Goal: Information Seeking & Learning: Check status

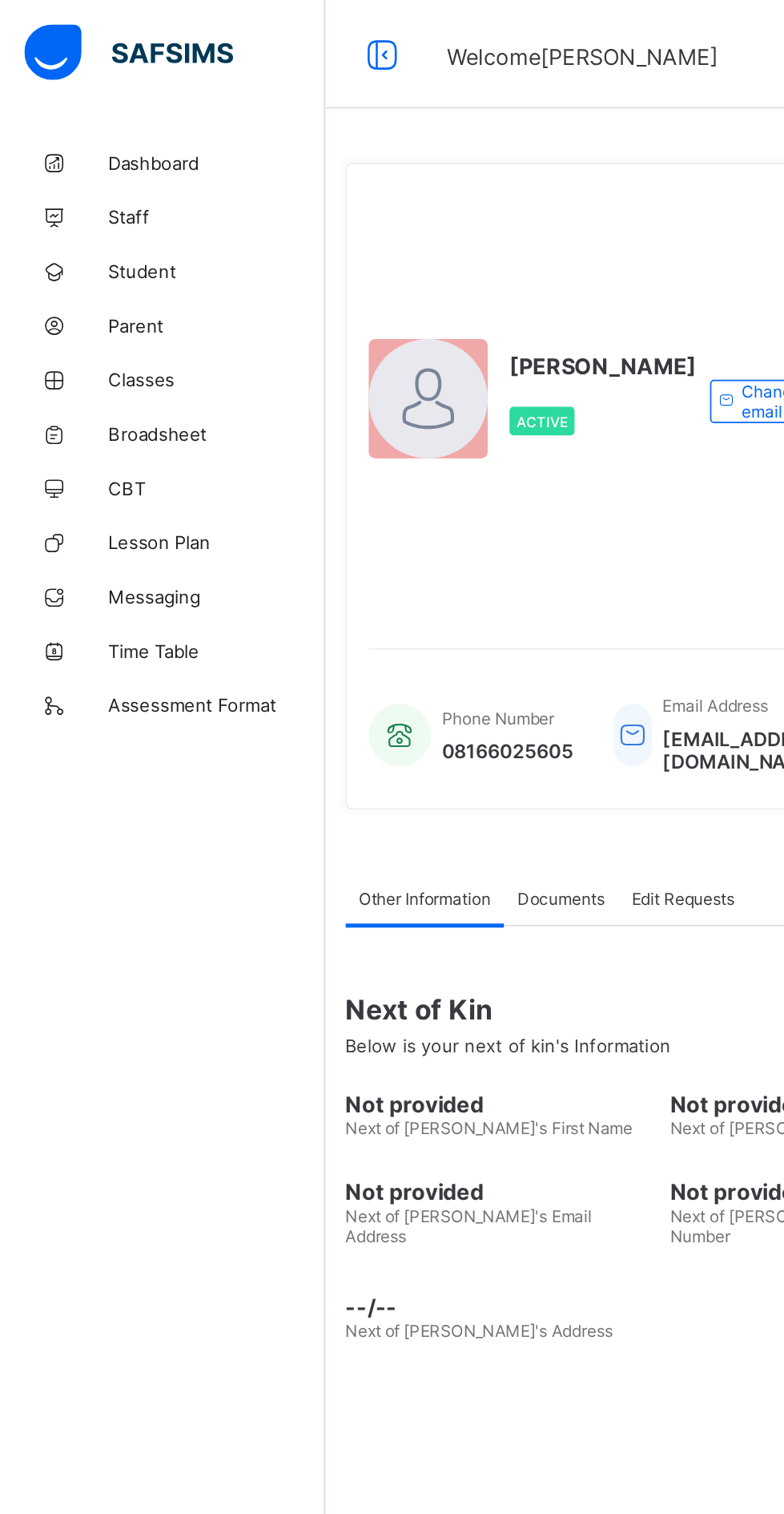
click at [97, 254] on span "Broadsheet" at bounding box center [128, 256] width 128 height 13
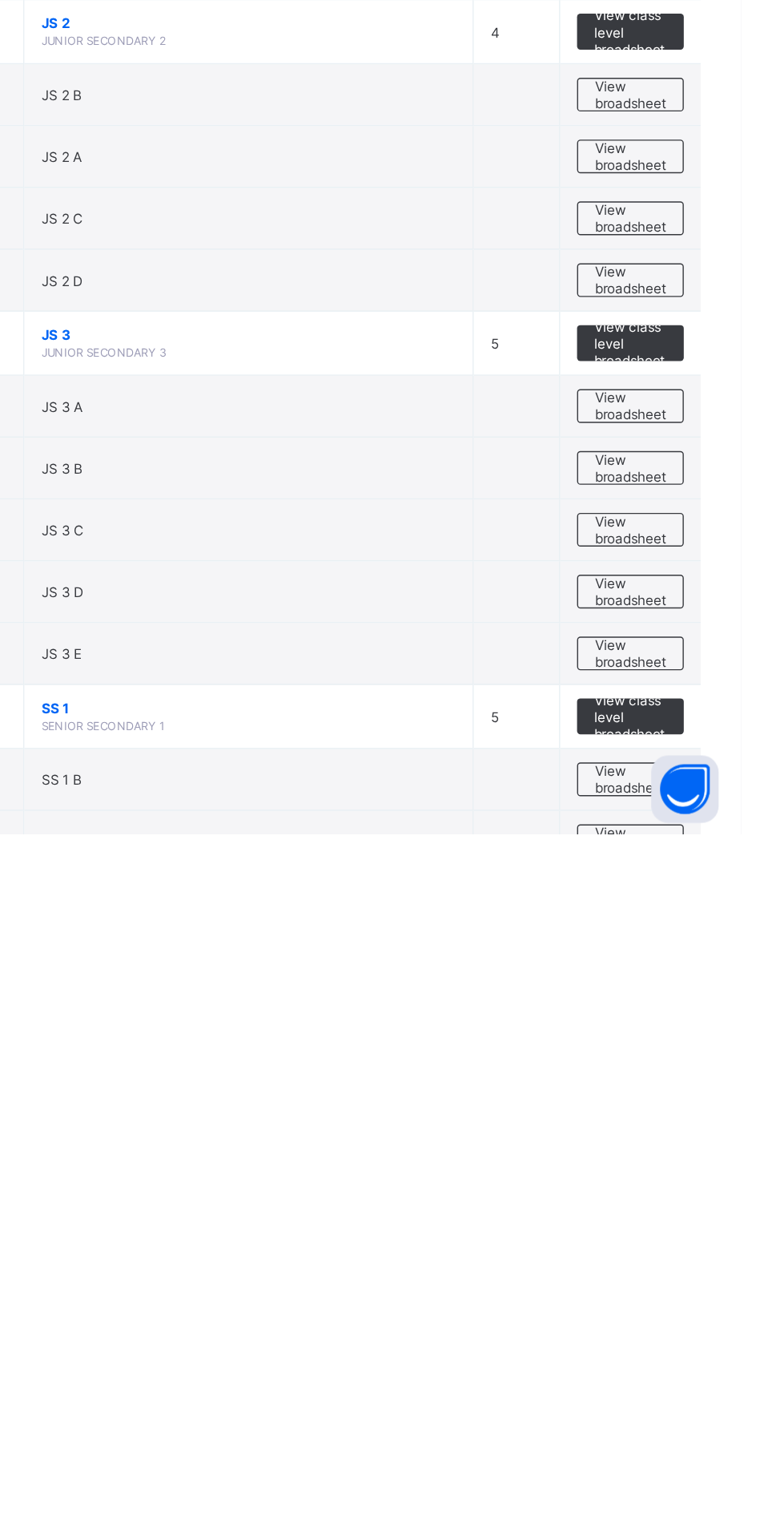
scroll to position [1723, 0]
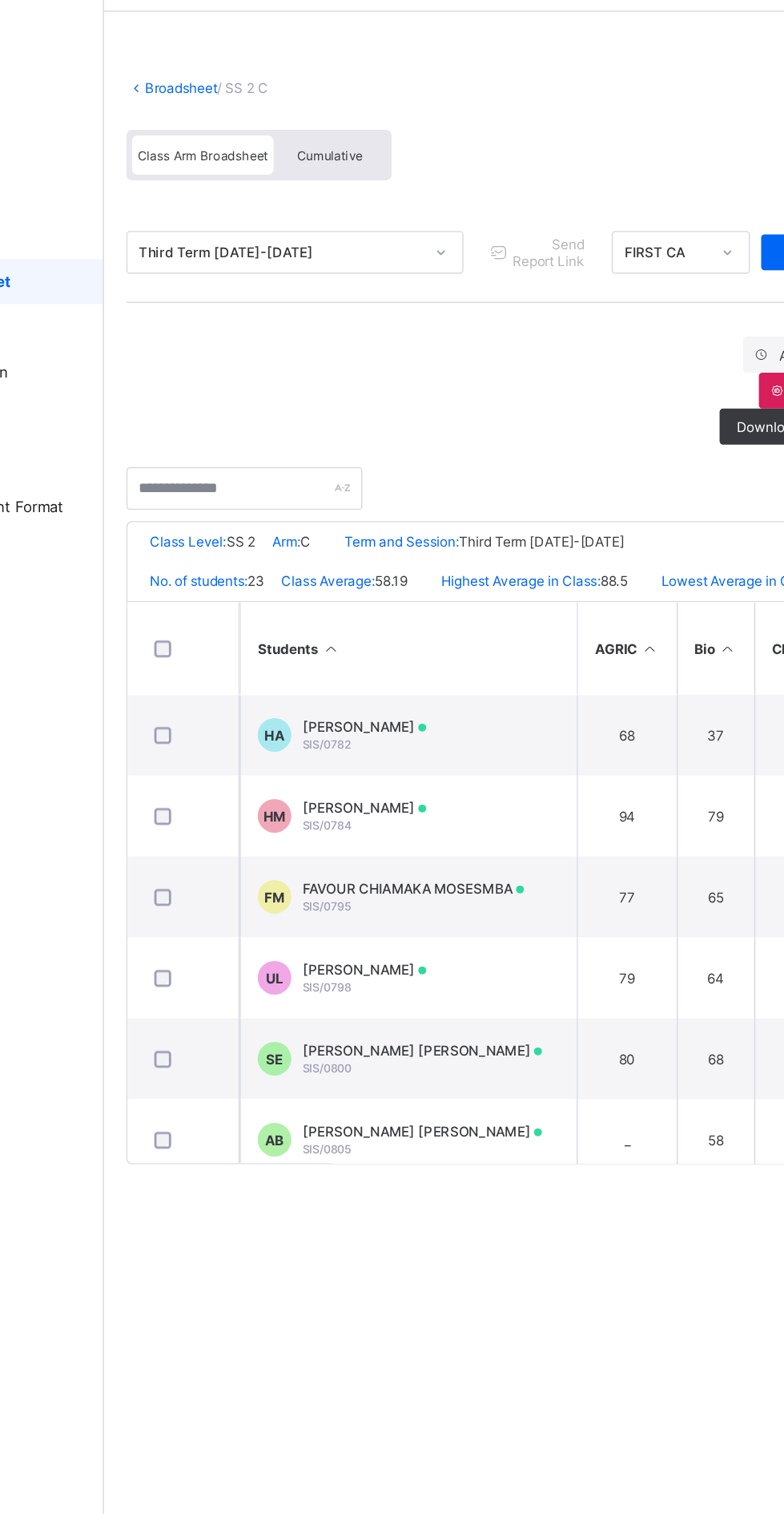
click at [351, 165] on span "Cumulative" at bounding box center [353, 166] width 47 height 11
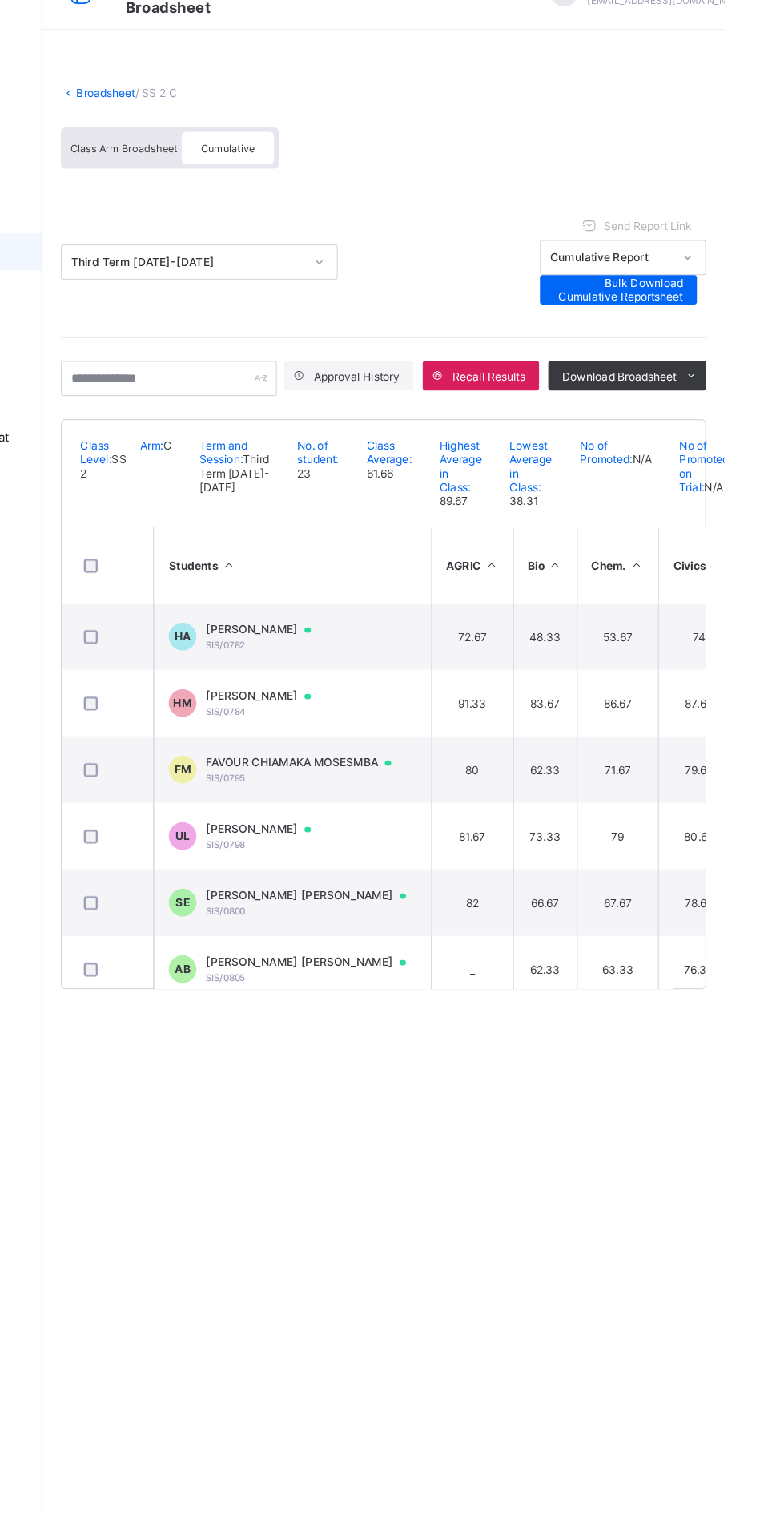
click at [431, 590] on span "[PERSON_NAME]" at bounding box center [387, 583] width 106 height 13
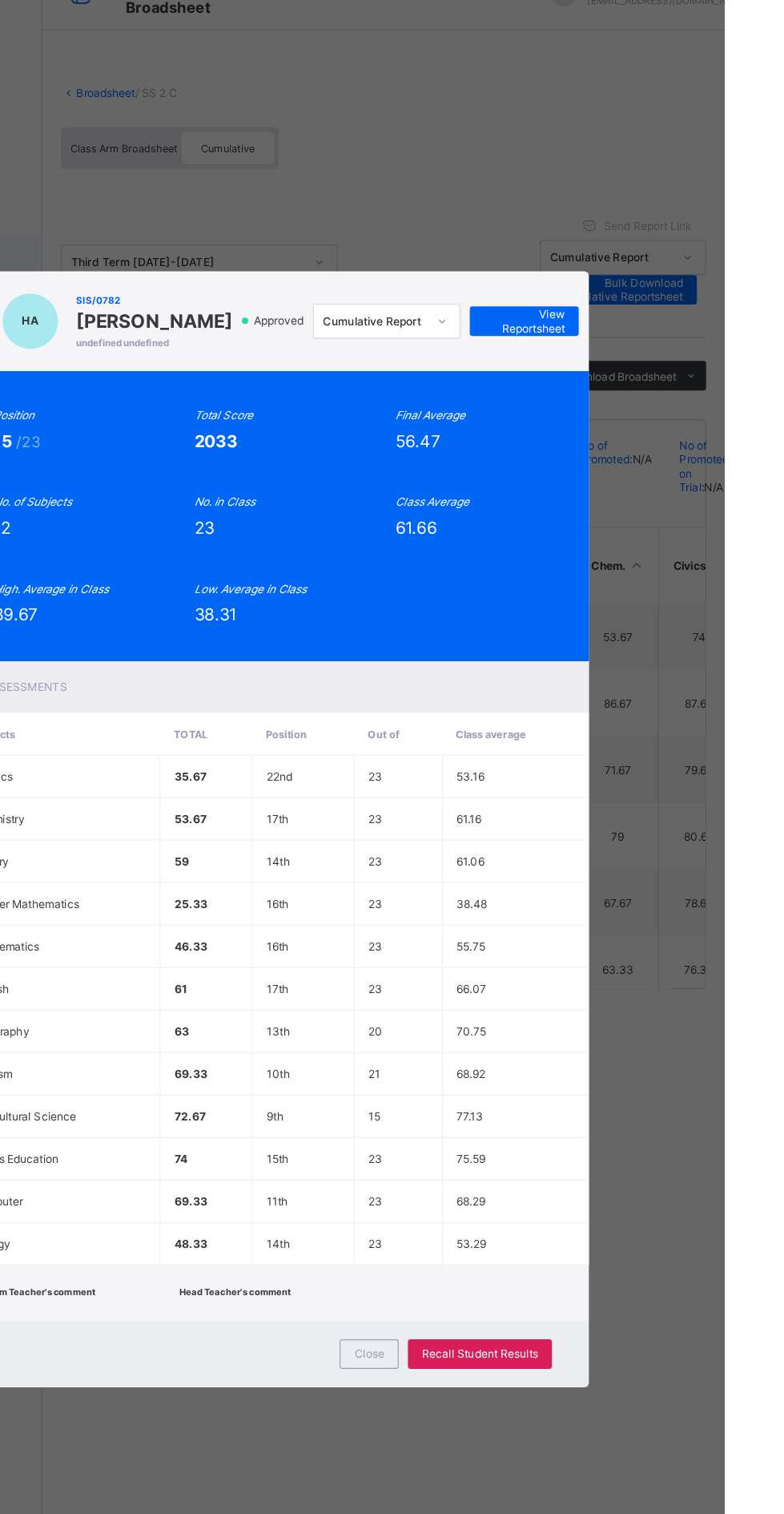
click at [646, 329] on span "View Reportsheet" at bounding box center [610, 317] width 70 height 24
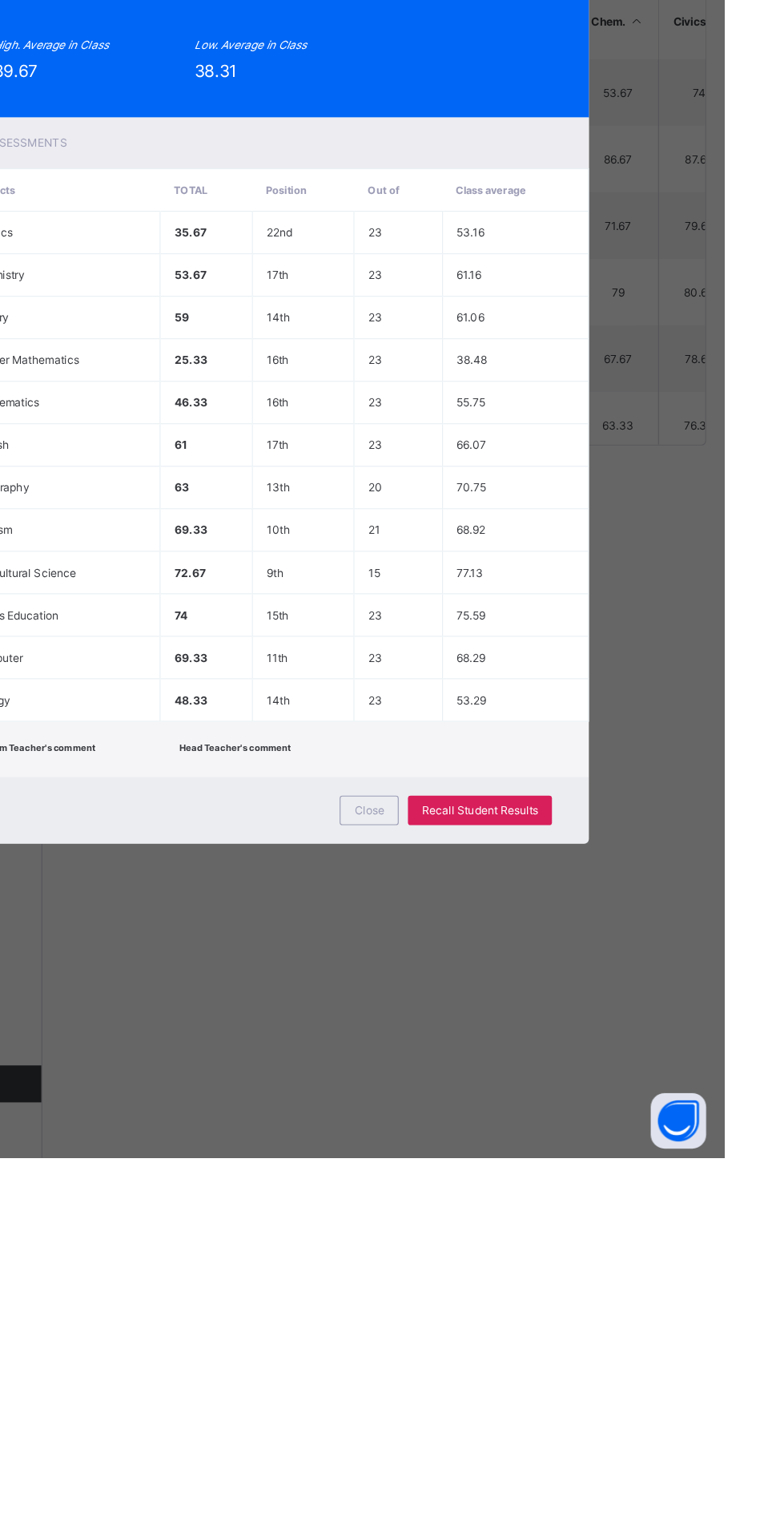
click at [501, 1225] on div "Close" at bounding box center [476, 1213] width 52 height 26
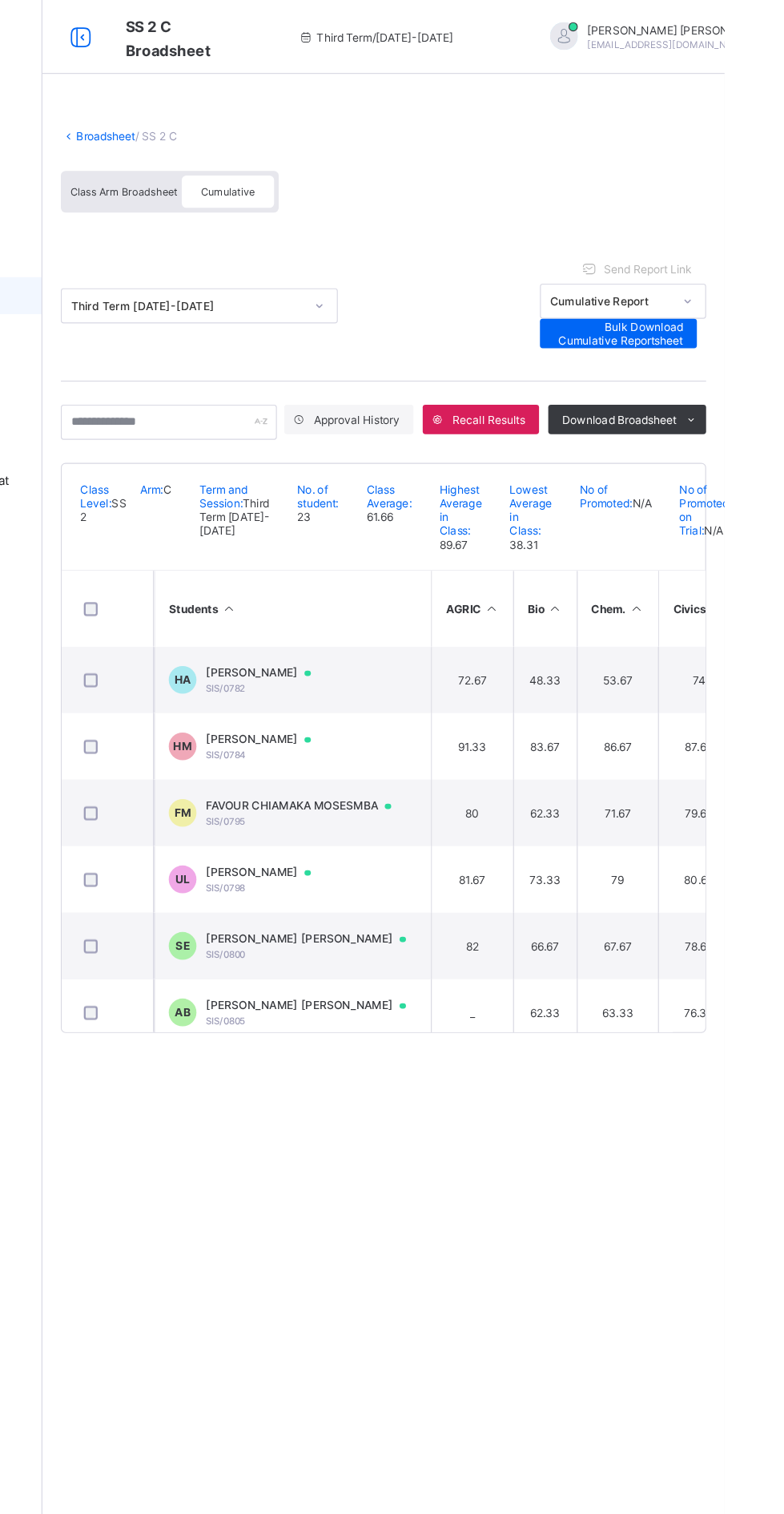
click at [252, 118] on link "Broadsheet" at bounding box center [248, 118] width 52 height 12
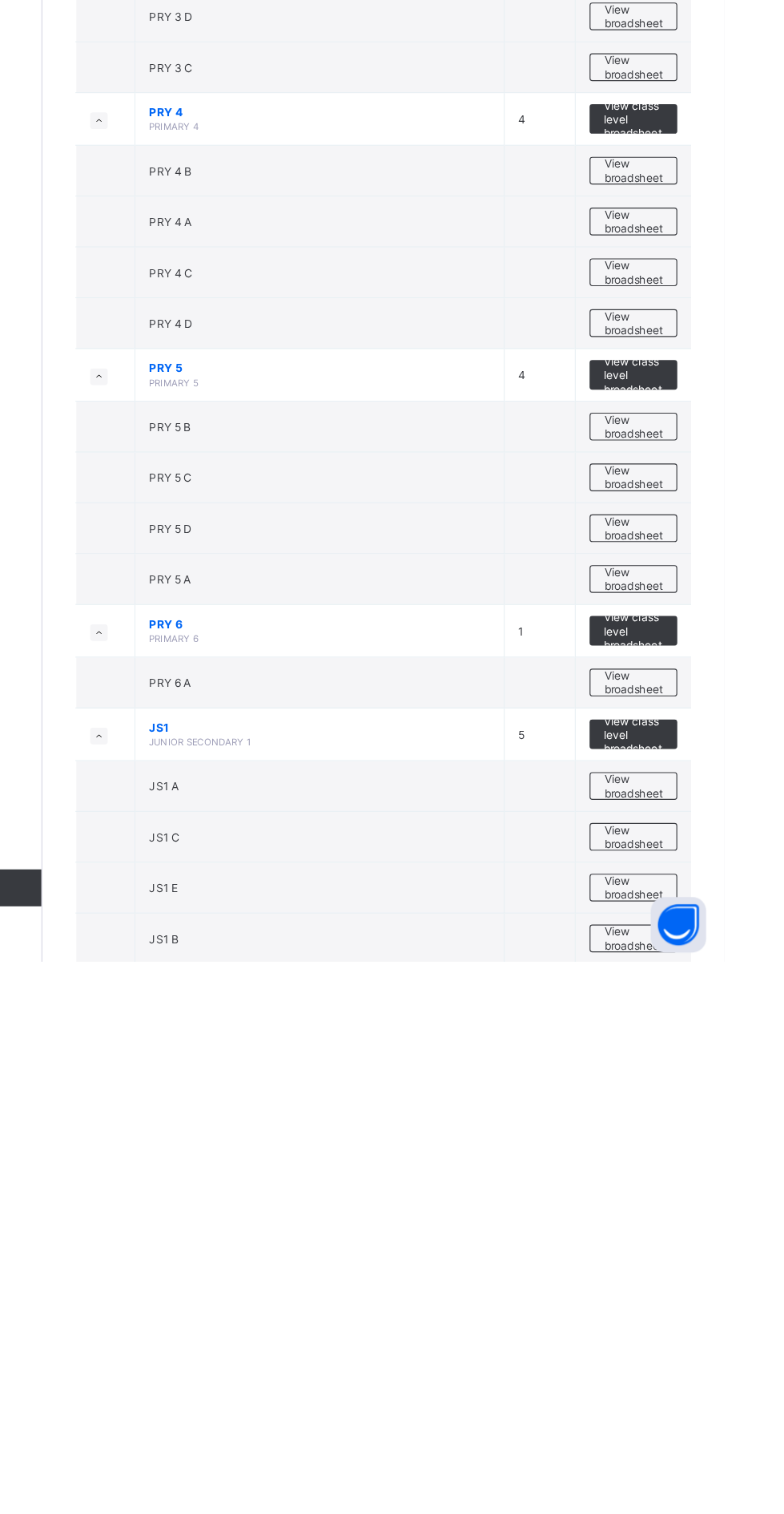
scroll to position [1084, 0]
click at [710, 1482] on span "View broadsheet" at bounding box center [705, 1491] width 51 height 24
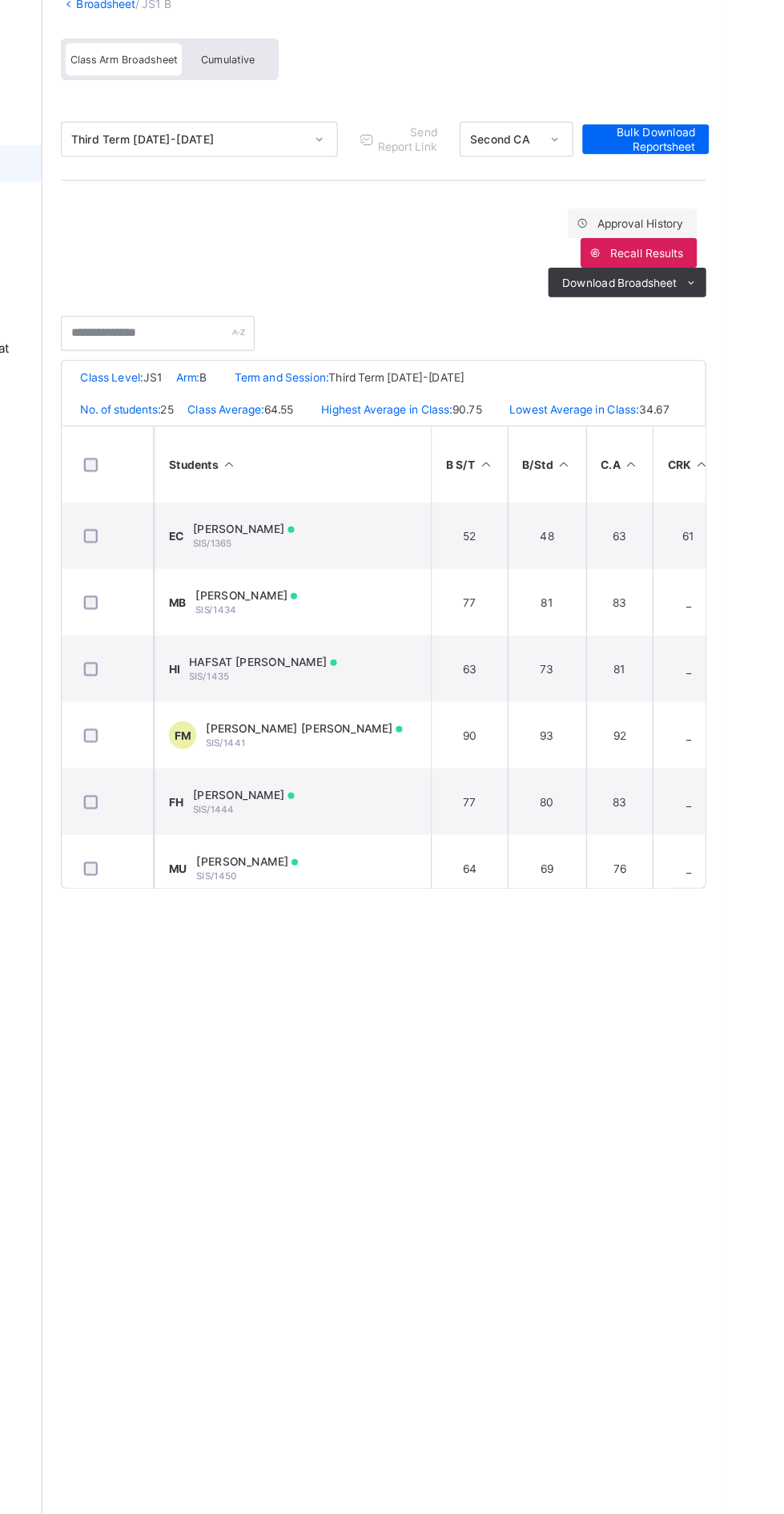
click at [364, 165] on span "Cumulative" at bounding box center [353, 166] width 47 height 11
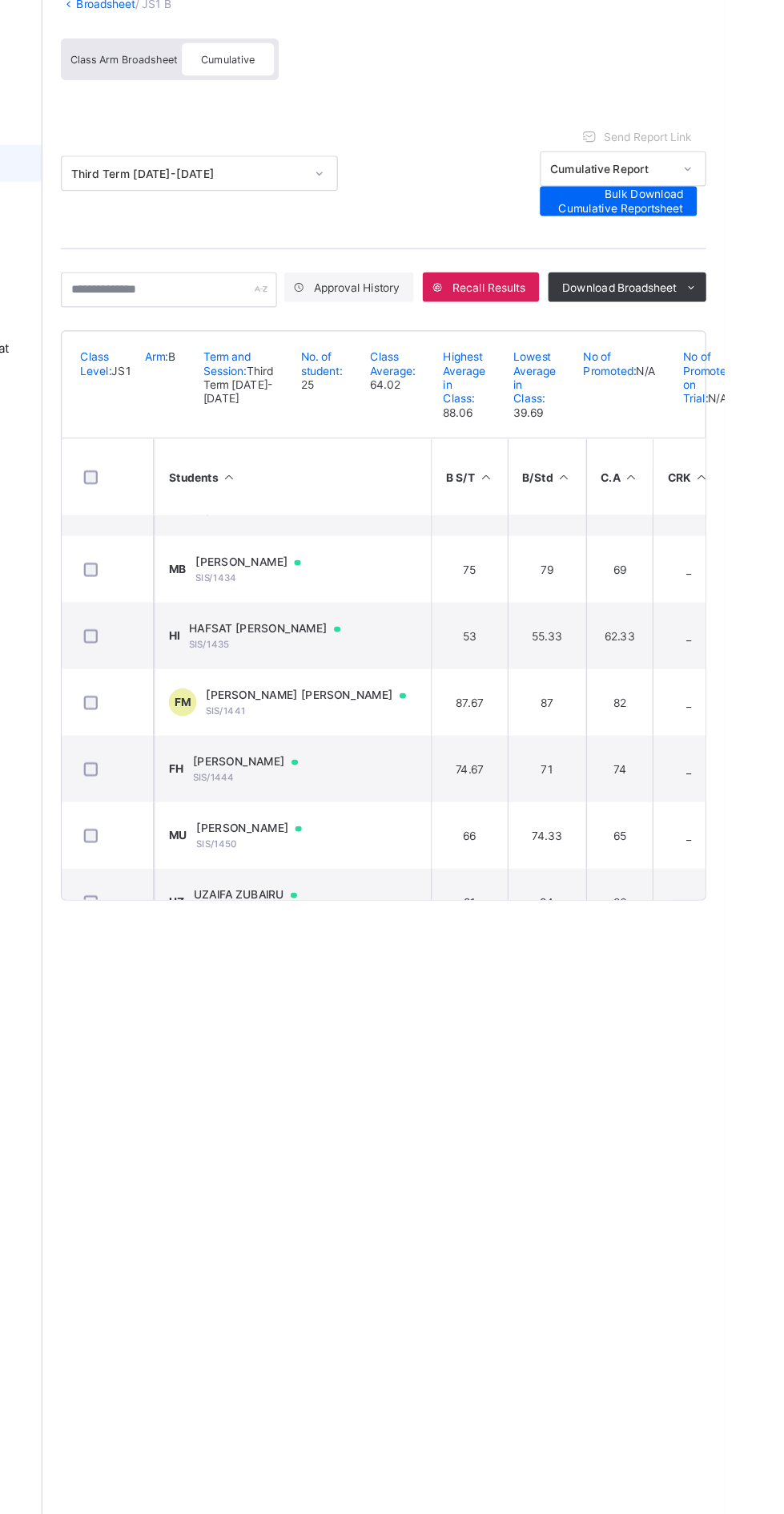
scroll to position [69, 0]
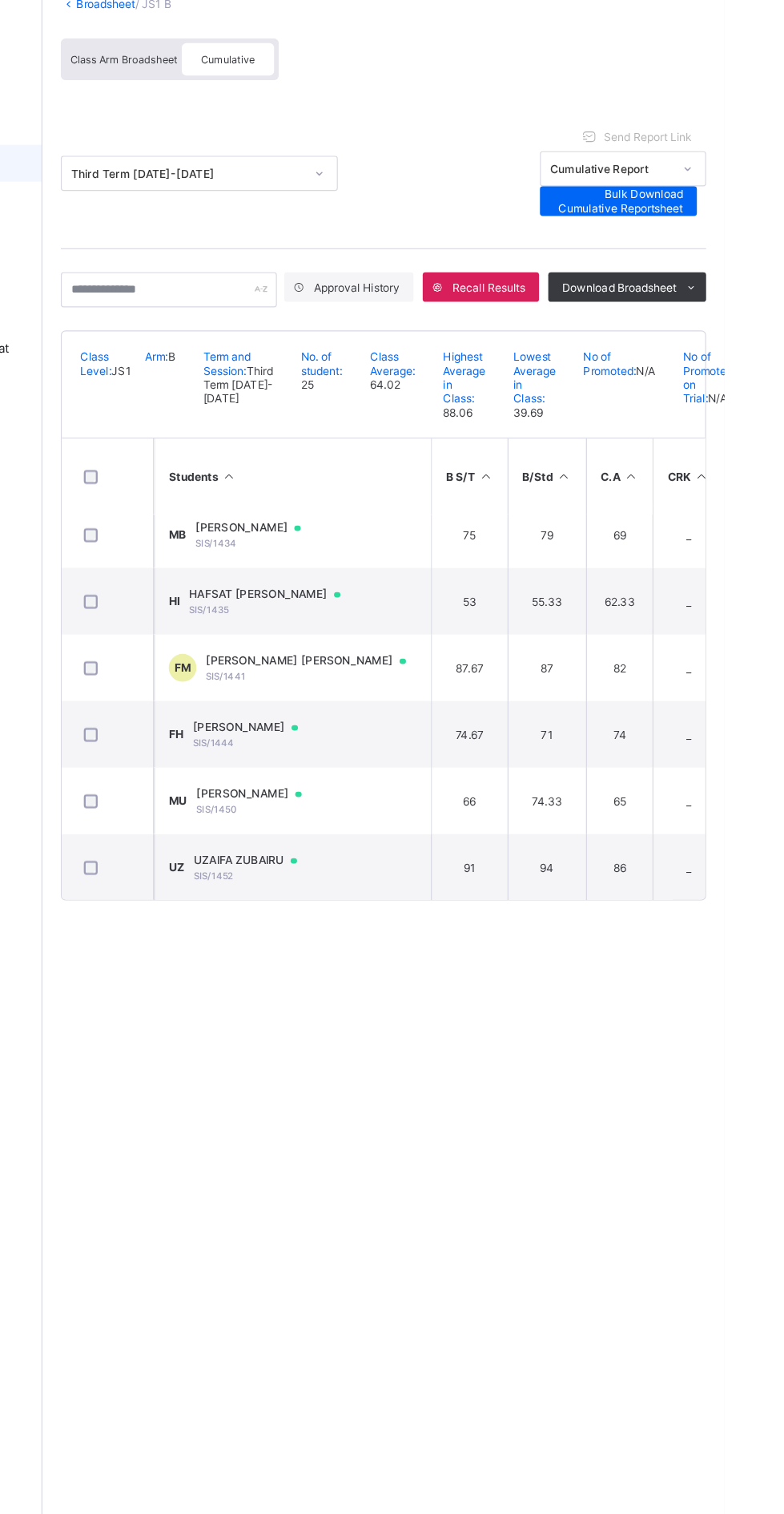
click at [419, 780] on td "FH FATIMA BABAJI HAMISU SIS/1444" at bounding box center [409, 752] width 240 height 58
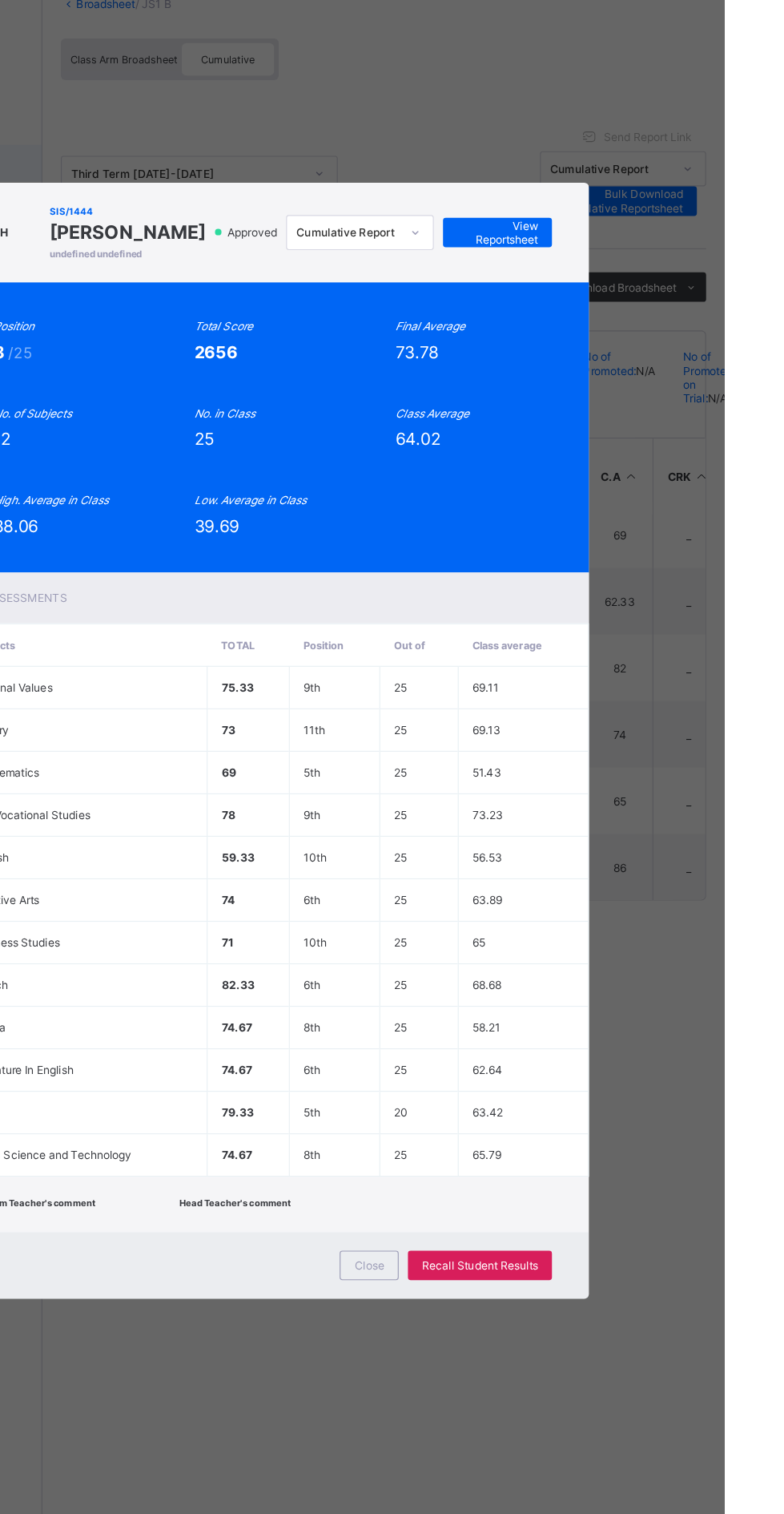
click at [622, 329] on span "View Reportsheet" at bounding box center [587, 317] width 70 height 24
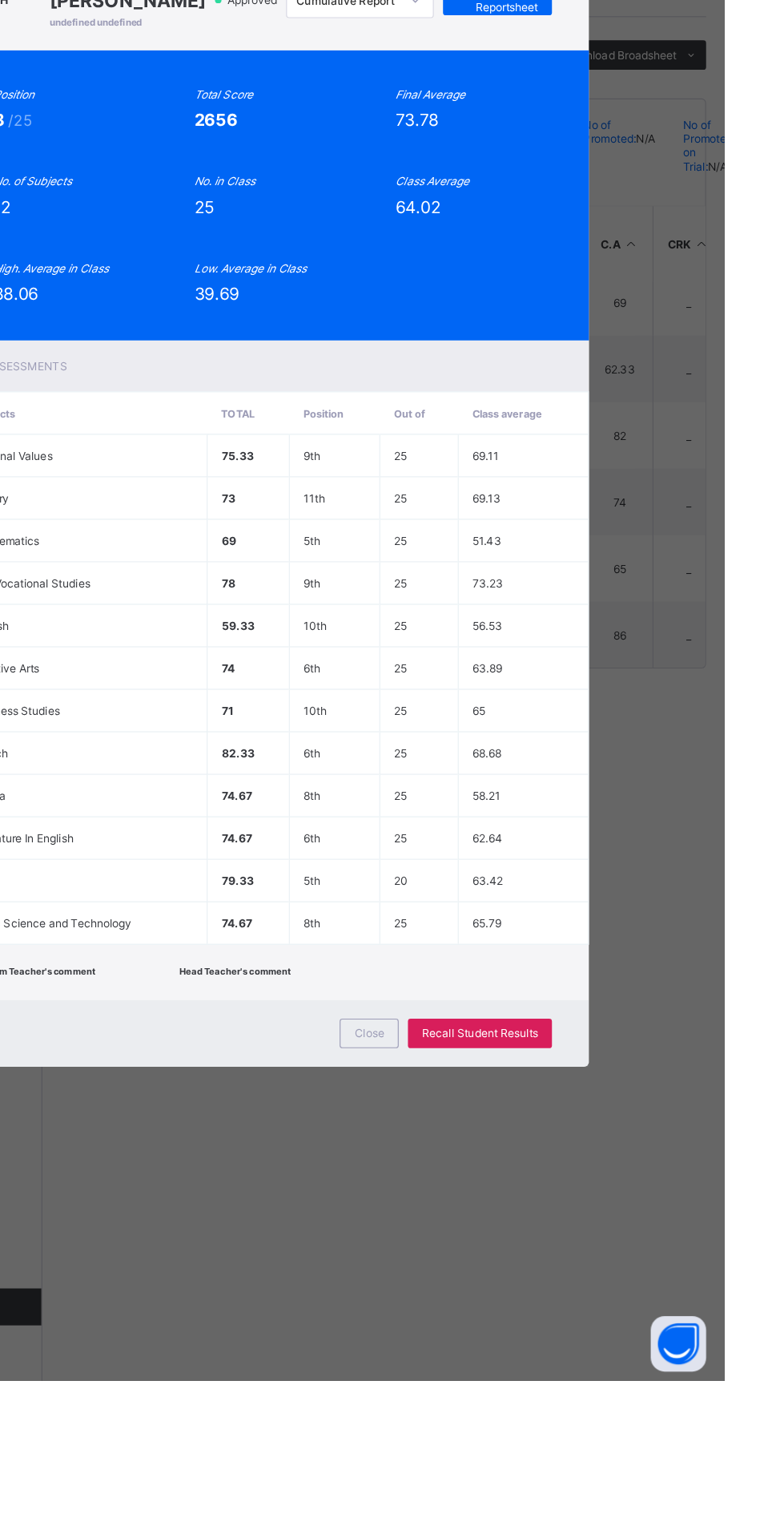
click at [488, 1218] on span "Close" at bounding box center [476, 1212] width 26 height 12
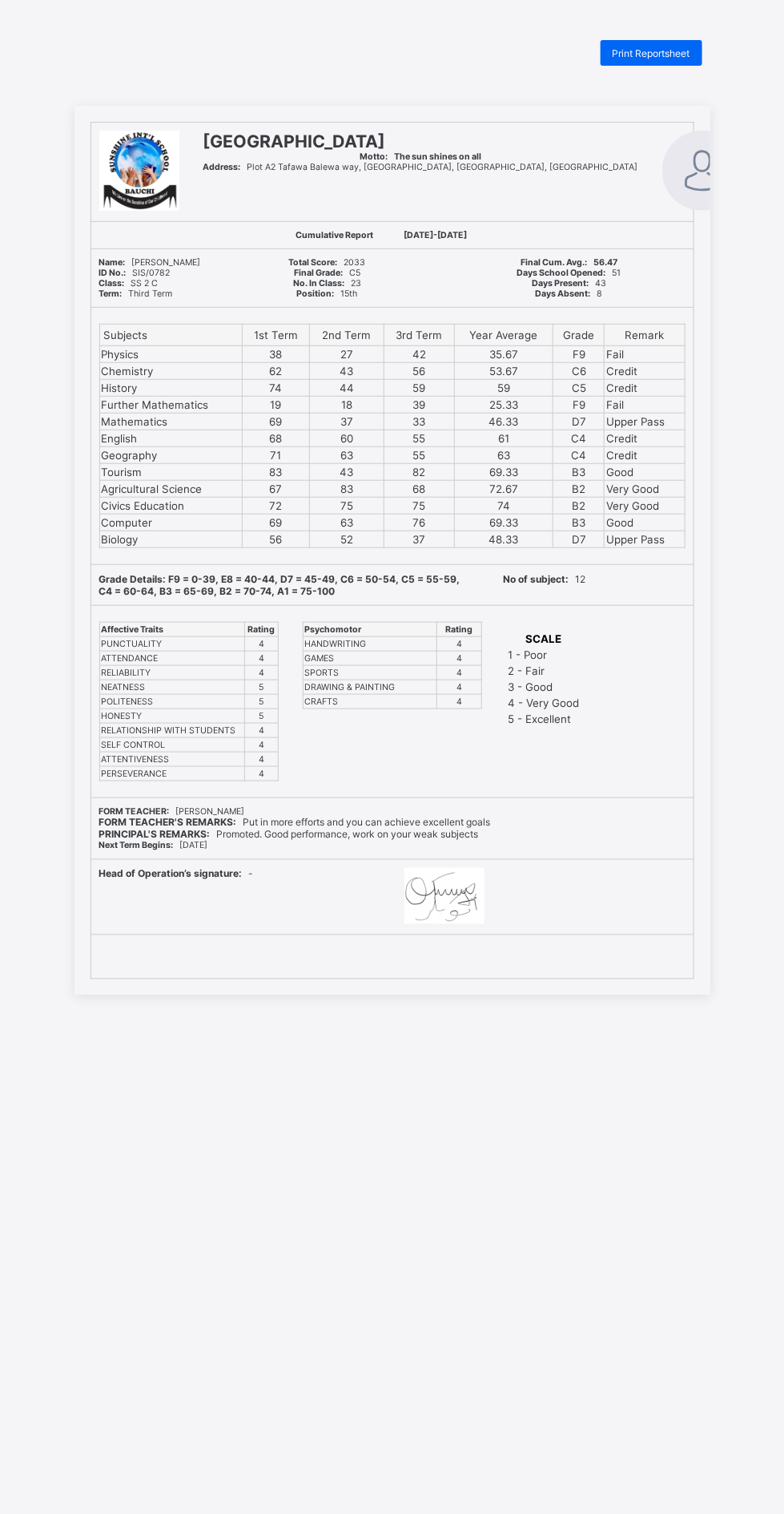
click at [652, 49] on span "Print Reportsheet" at bounding box center [652, 54] width 77 height 12
